Goal: Transaction & Acquisition: Book appointment/travel/reservation

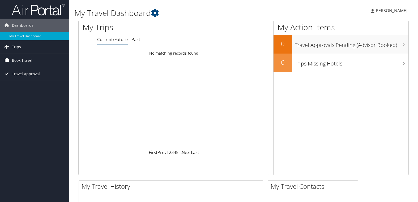
click at [20, 58] on span "Book Travel" at bounding box center [22, 60] width 20 height 13
click at [24, 61] on span "Book Travel" at bounding box center [22, 60] width 20 height 13
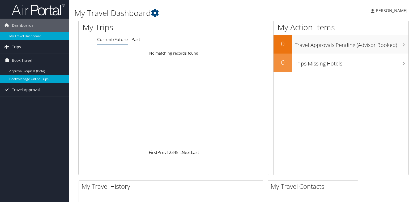
click at [21, 80] on link "Book/Manage Online Trips" at bounding box center [34, 79] width 69 height 8
